Goal: Information Seeking & Learning: Understand process/instructions

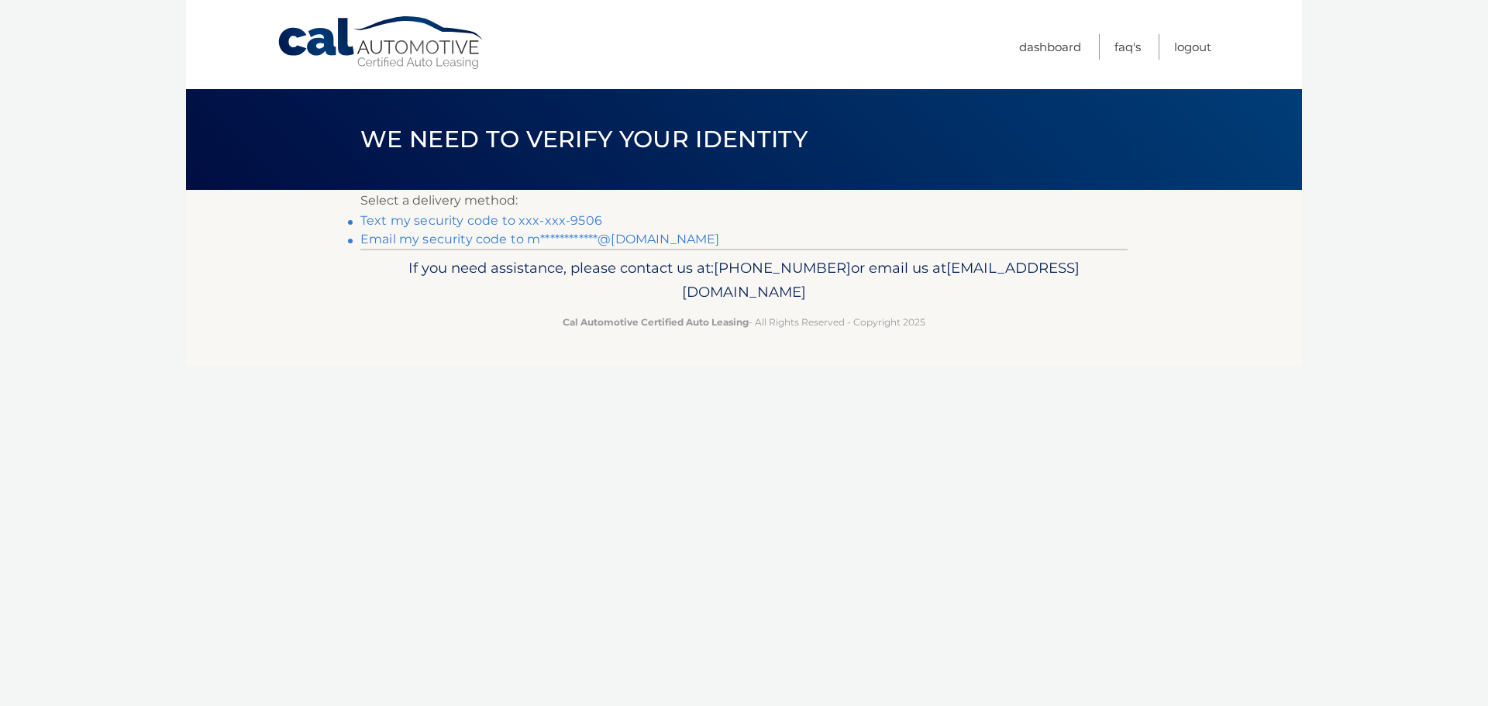
click at [395, 219] on link "Text my security code to xxx-xxx-9506" at bounding box center [481, 220] width 242 height 15
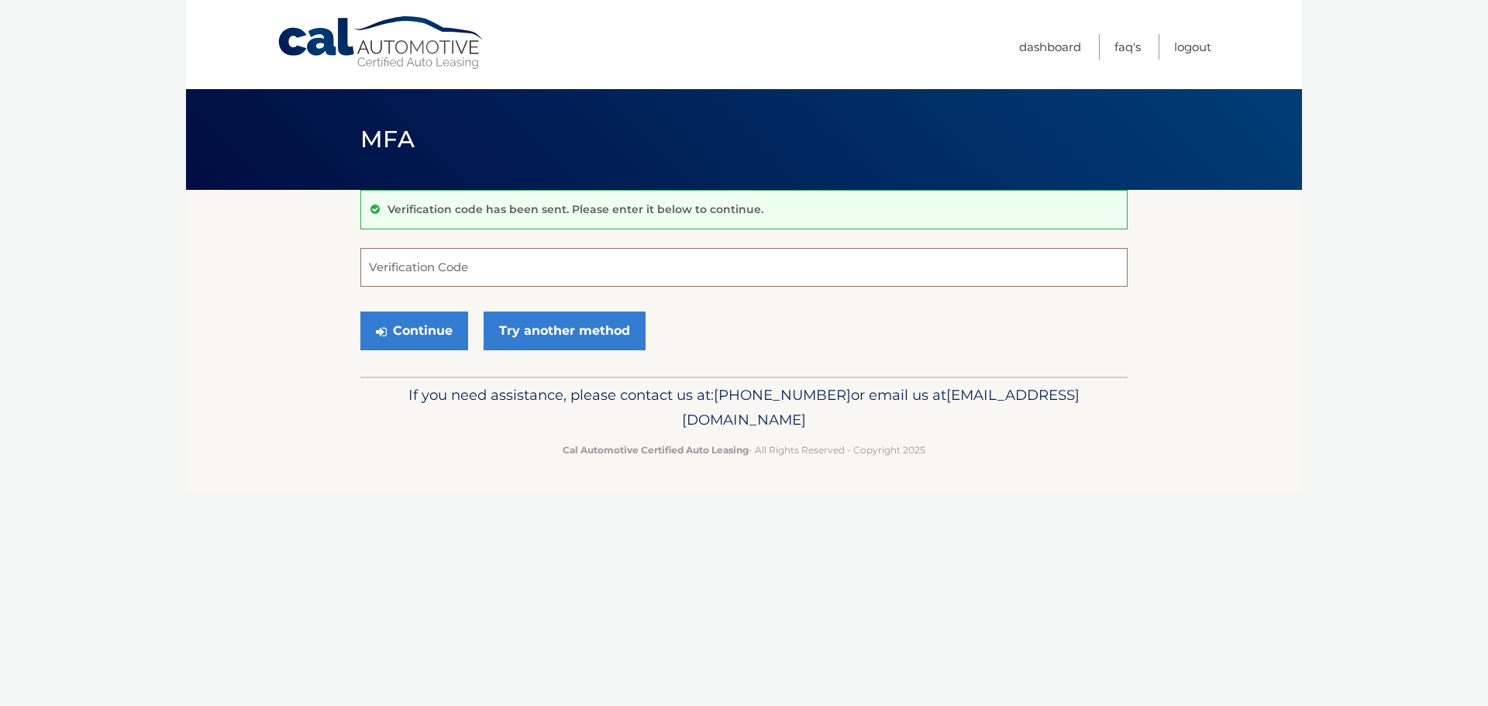
click at [391, 272] on input "Verification Code" at bounding box center [743, 267] width 767 height 39
click at [414, 263] on input "Verification Code" at bounding box center [743, 267] width 767 height 39
type input "732731"
click at [448, 330] on button "Continue" at bounding box center [414, 331] width 108 height 39
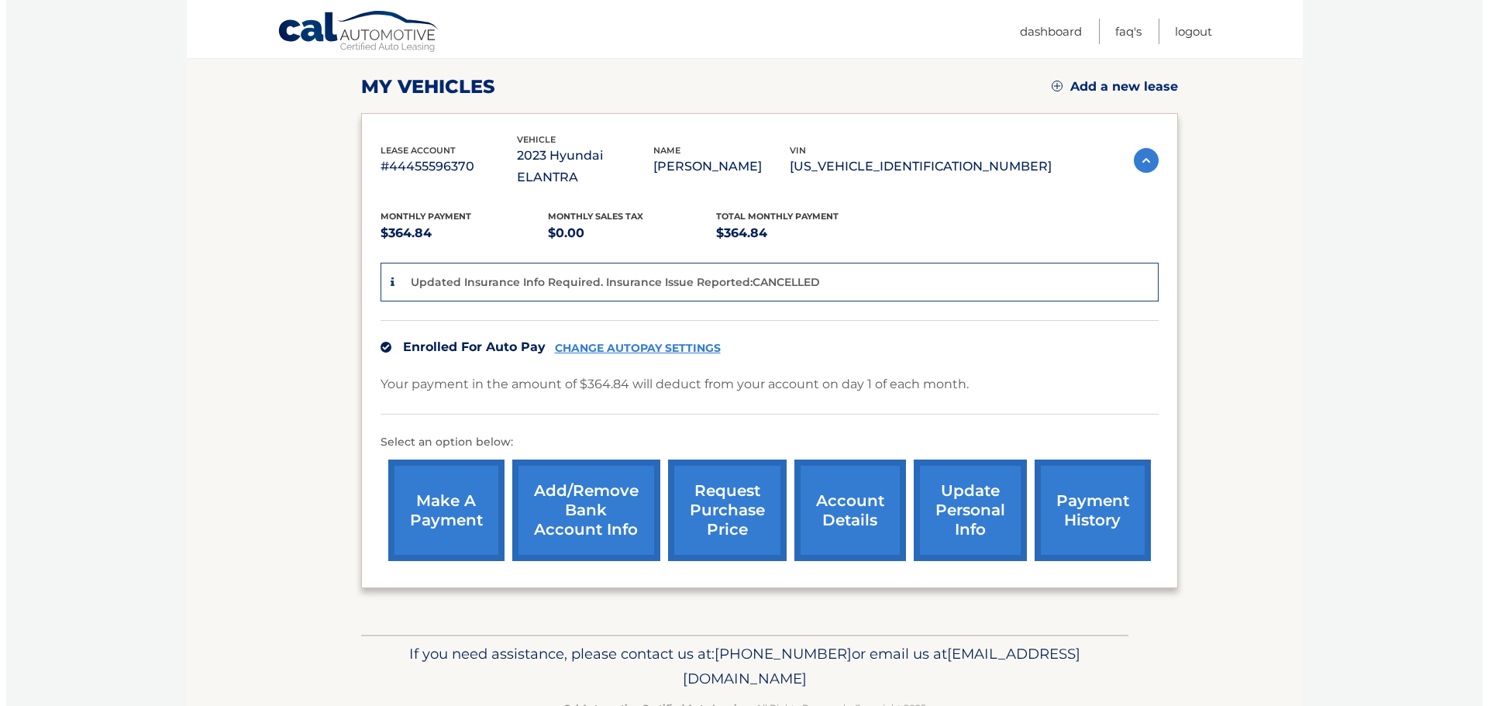
scroll to position [233, 0]
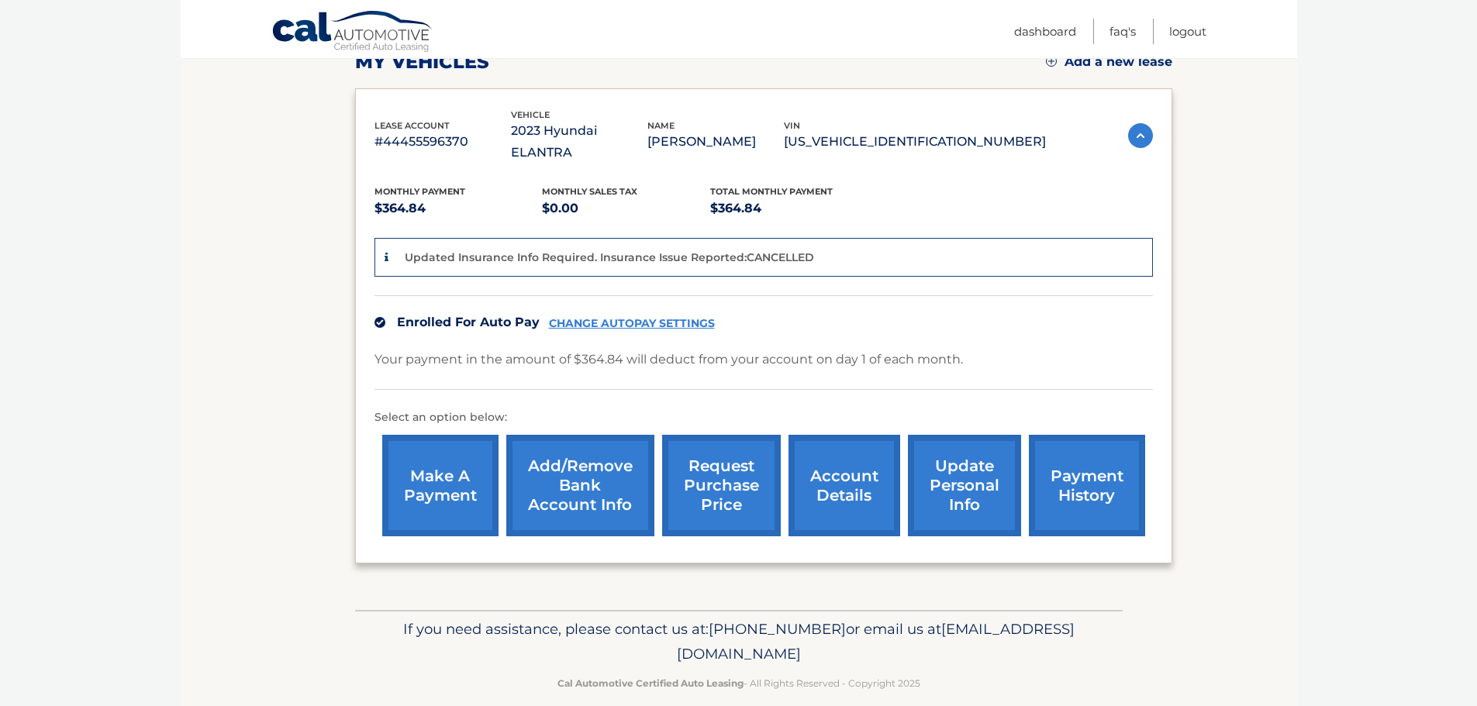
click at [719, 470] on link "request purchase price" at bounding box center [721, 486] width 119 height 102
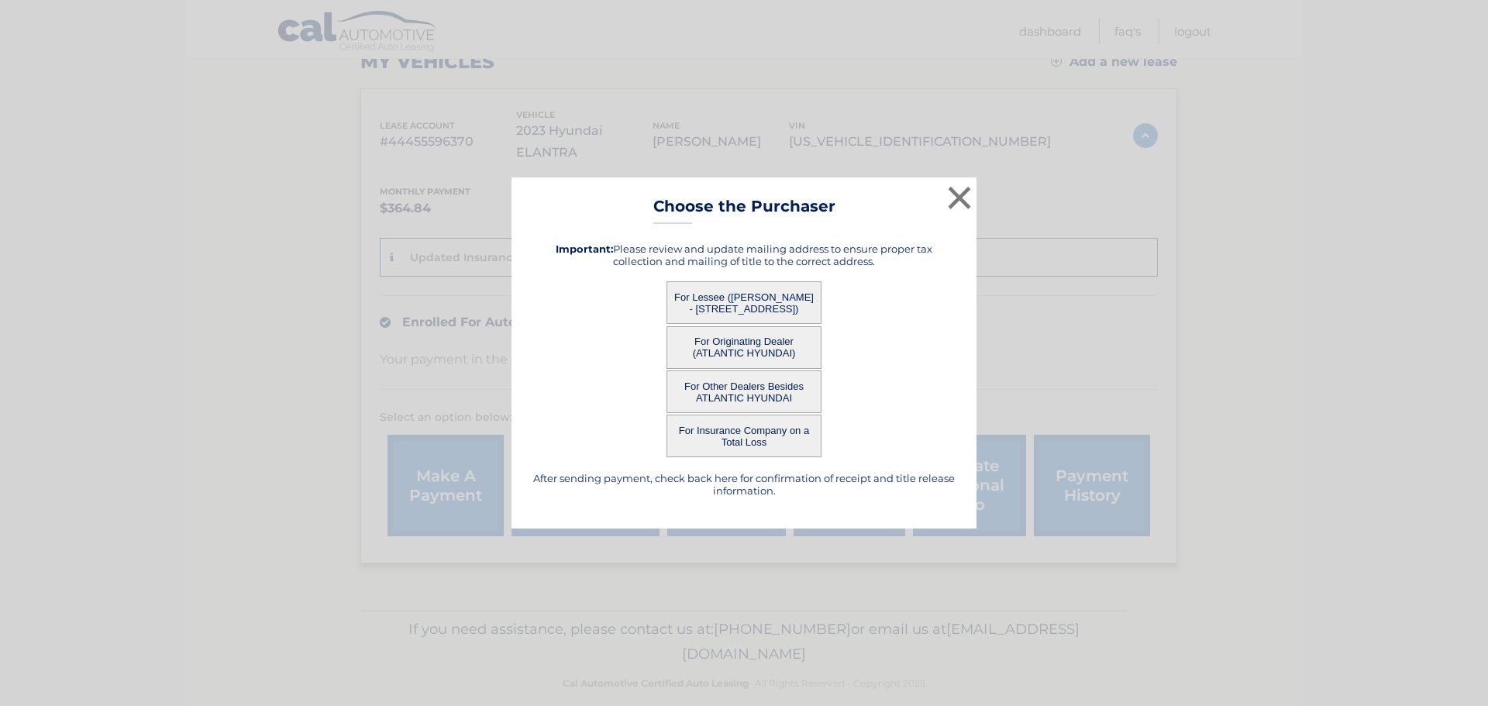
click at [736, 298] on button "For Lessee ([PERSON_NAME] - [STREET_ADDRESS])" at bounding box center [744, 302] width 155 height 43
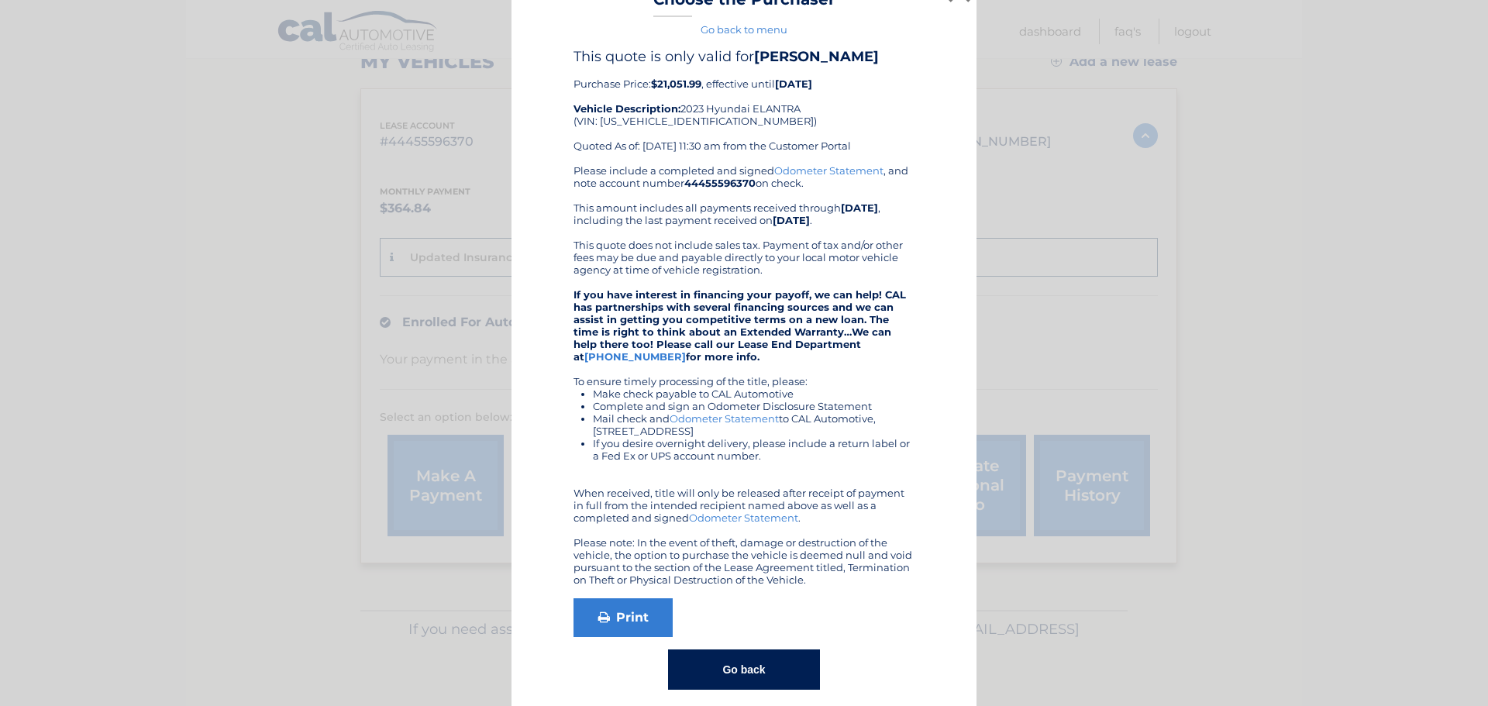
scroll to position [45, 0]
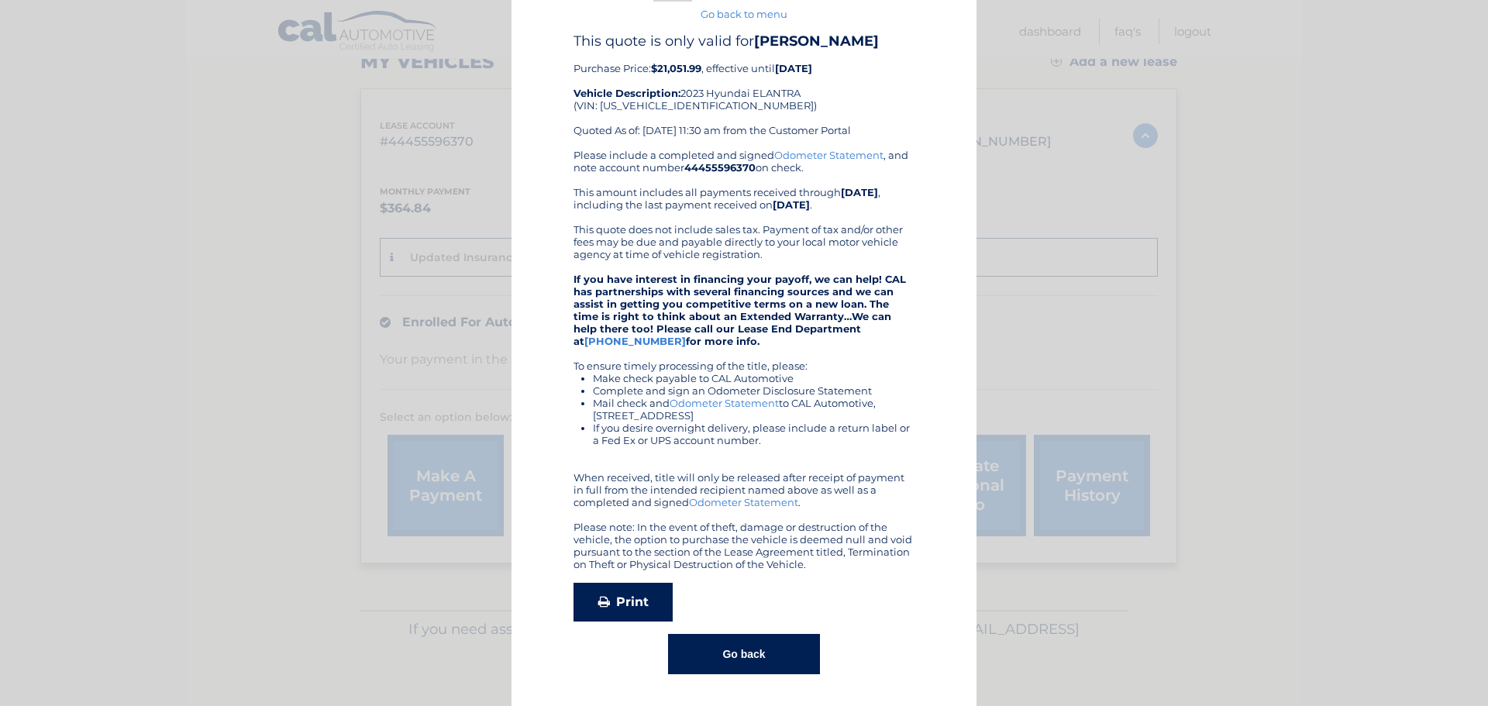
click at [604, 612] on link "Print" at bounding box center [623, 602] width 99 height 39
click at [734, 644] on button "Go back" at bounding box center [743, 654] width 151 height 40
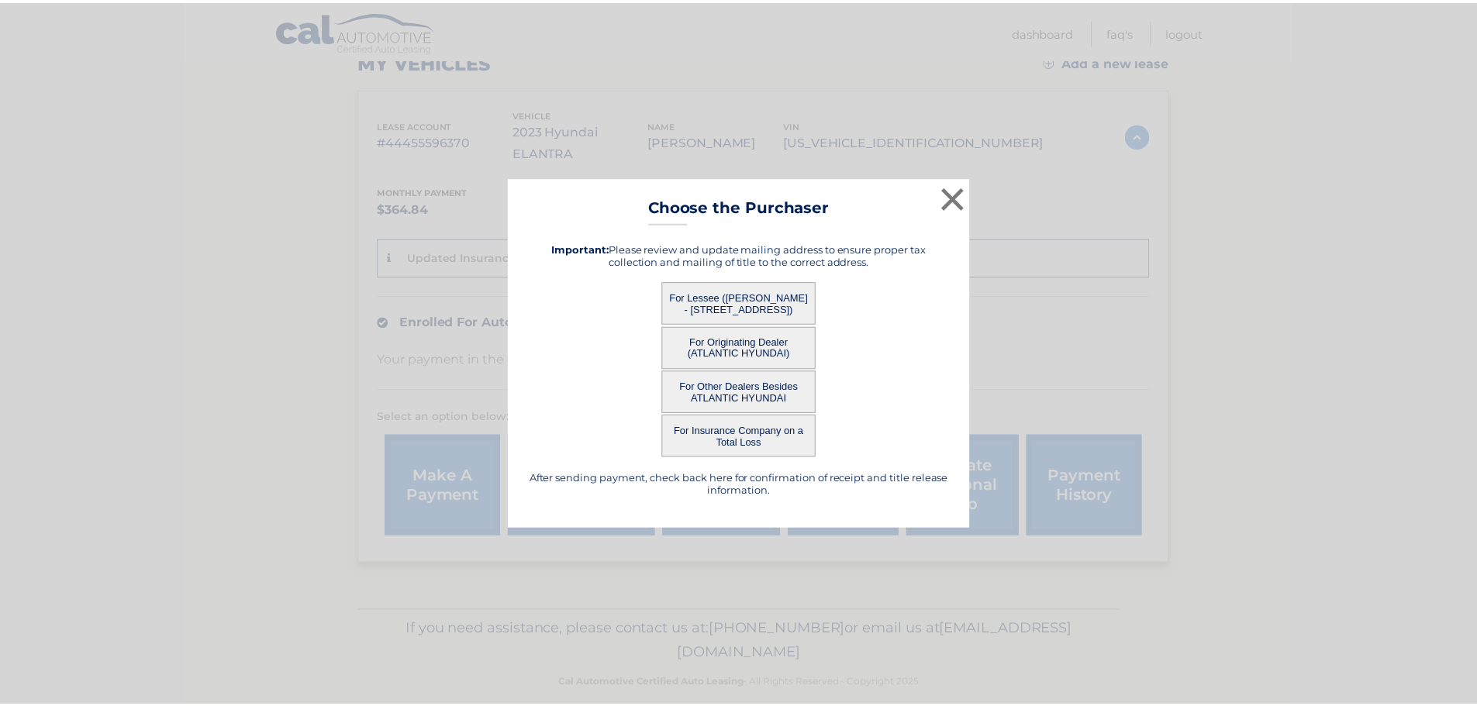
scroll to position [0, 0]
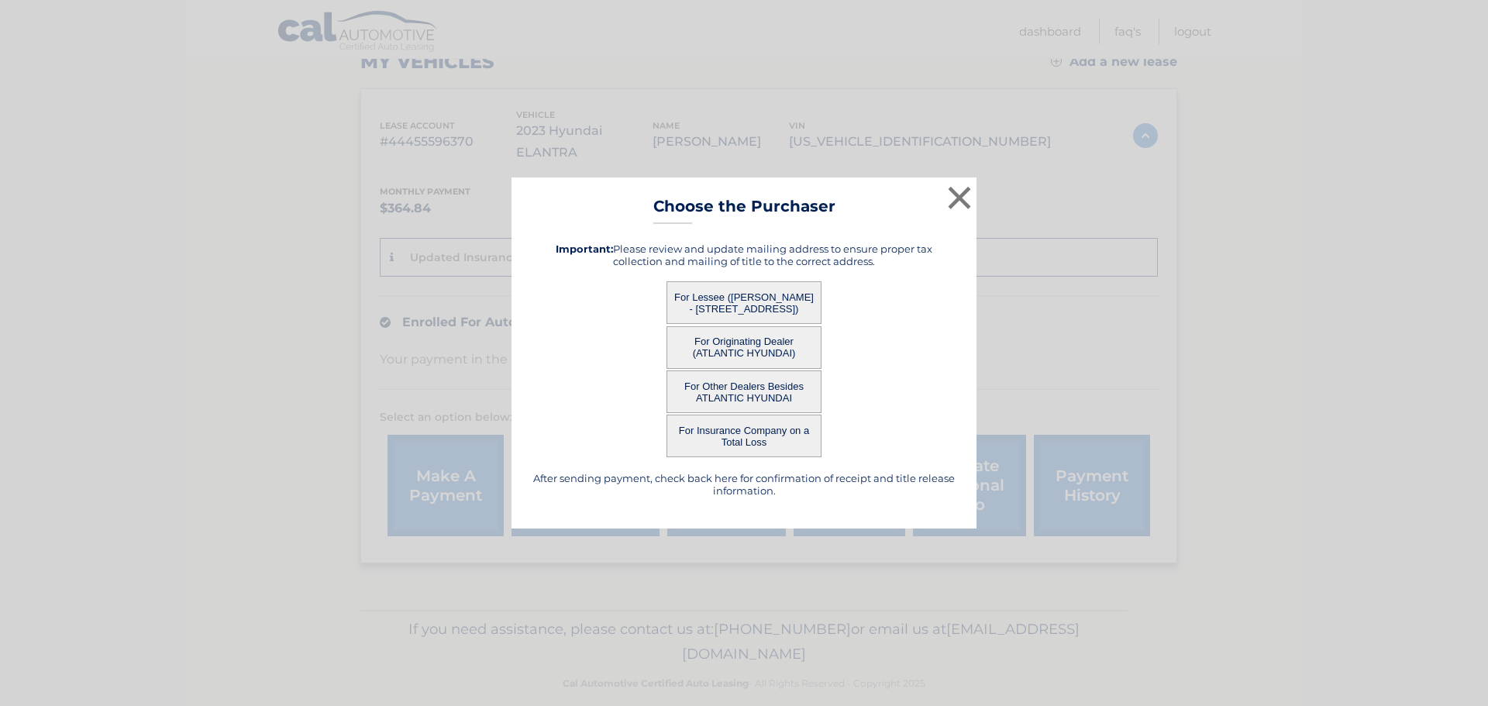
click at [744, 339] on button "For Originating Dealer (ATLANTIC HYUNDAI)" at bounding box center [744, 347] width 155 height 43
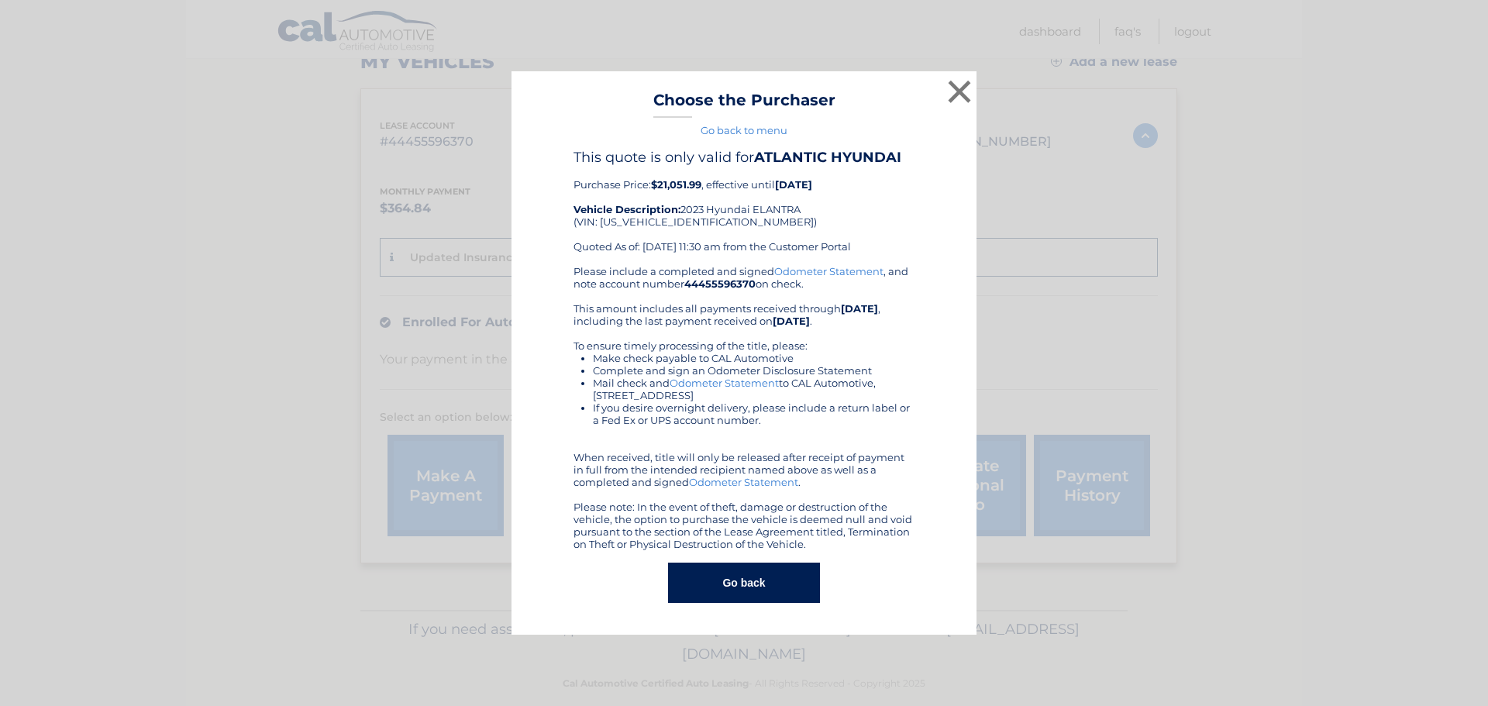
click at [784, 378] on li "Mail check and Odometer Statement to CAL Automotive, [STREET_ADDRESS]" at bounding box center [754, 389] width 322 height 25
click at [963, 78] on button "×" at bounding box center [959, 91] width 31 height 31
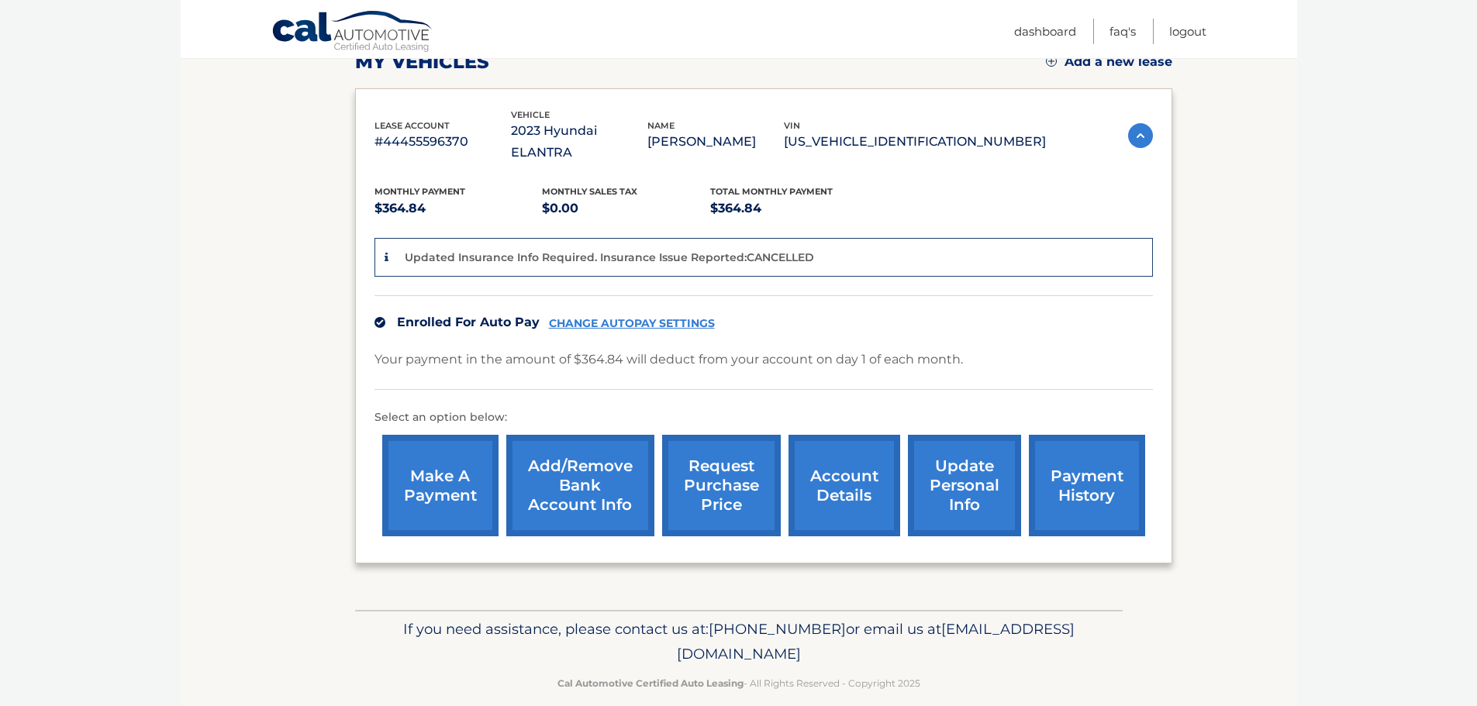
click at [245, 343] on section "my vehicles Add a new lease lease account #44455596370 vehicle 2023 Hyundai ELA…" at bounding box center [739, 283] width 1116 height 653
